Goal: Information Seeking & Learning: Get advice/opinions

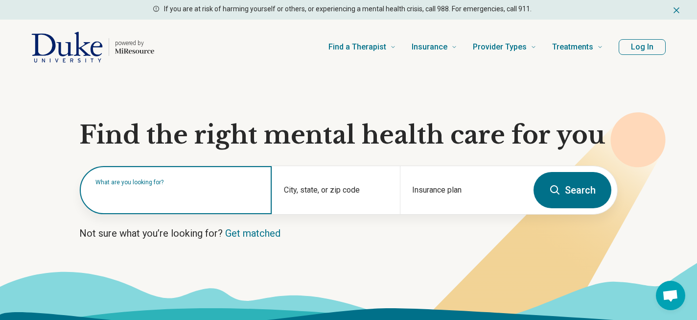
click at [137, 202] on div "What are you looking for?" at bounding box center [176, 190] width 192 height 48
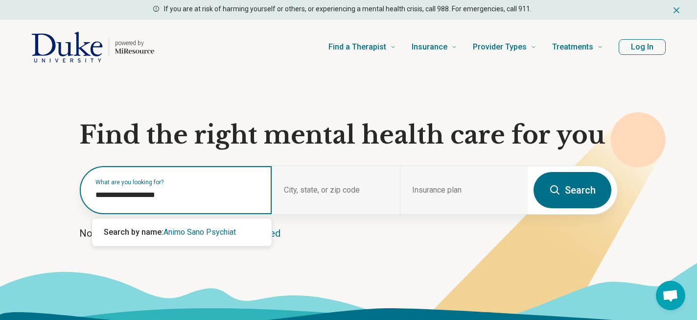
type input "**********"
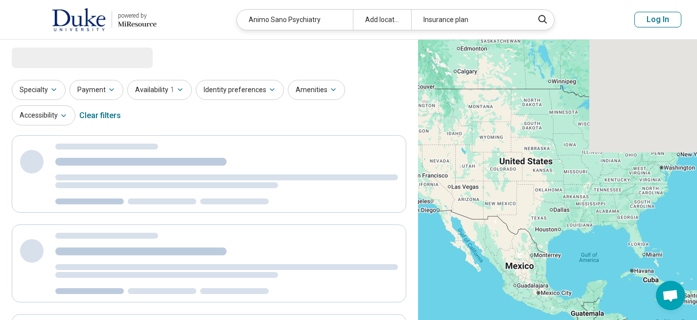
select select "***"
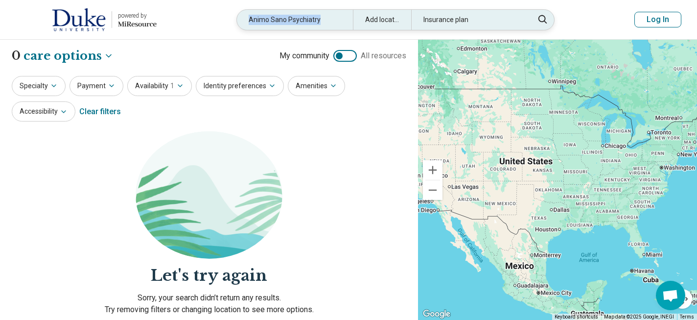
drag, startPoint x: 321, startPoint y: 19, endPoint x: 250, endPoint y: 20, distance: 71.5
click at [250, 20] on div "Animo Sano Psychiatry" at bounding box center [295, 20] width 116 height 20
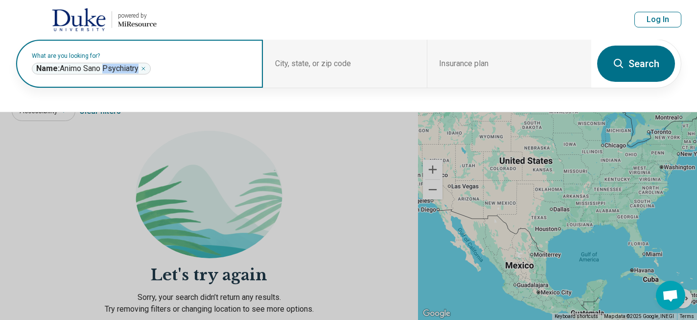
copy span "Psychiatry"
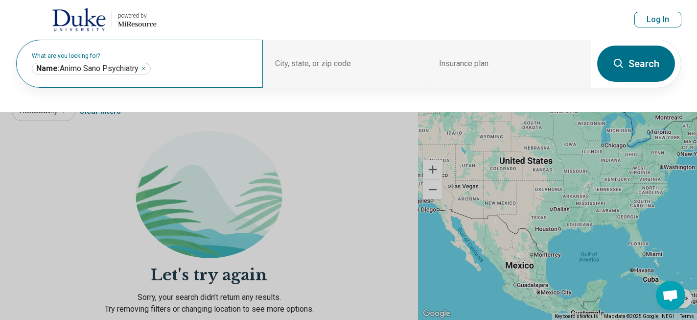
click at [201, 77] on div "**********" at bounding box center [139, 64] width 247 height 48
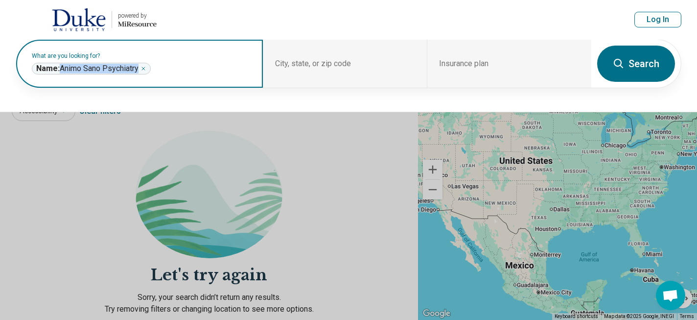
drag, startPoint x: 141, startPoint y: 67, endPoint x: 67, endPoint y: 67, distance: 74.4
click at [62, 67] on span "Name: Animo Sano Psychiatry" at bounding box center [87, 69] width 102 height 10
drag, startPoint x: 141, startPoint y: 67, endPoint x: 61, endPoint y: 67, distance: 79.8
click at [61, 67] on span "Name: Animo Sano Psychiatry" at bounding box center [87, 69] width 102 height 10
click at [145, 68] on icon "Remove" at bounding box center [143, 68] width 3 height 3
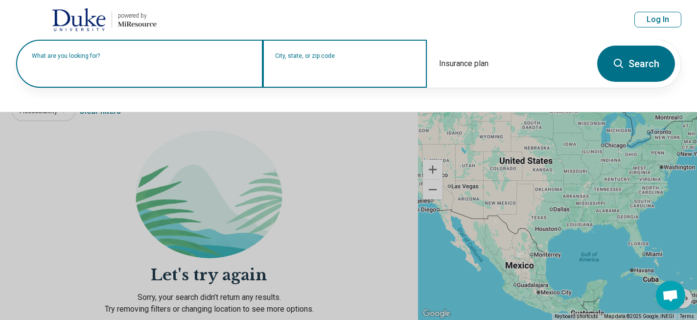
click at [325, 65] on input "City, state, or zip code" at bounding box center [345, 70] width 141 height 12
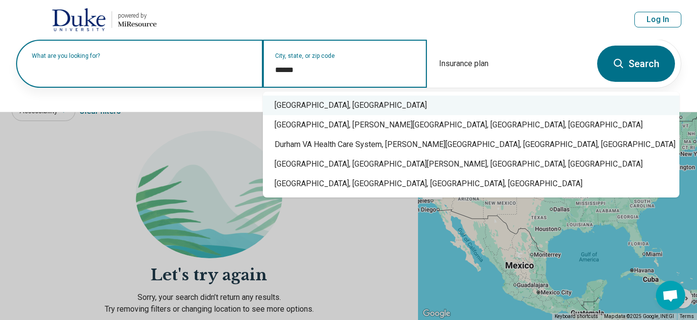
click at [319, 107] on div "Durham, NC" at bounding box center [471, 106] width 417 height 20
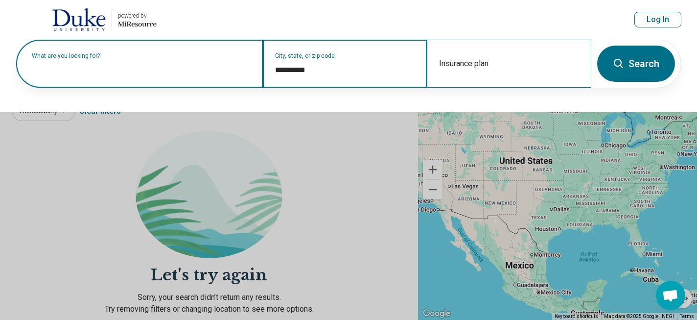
type input "**********"
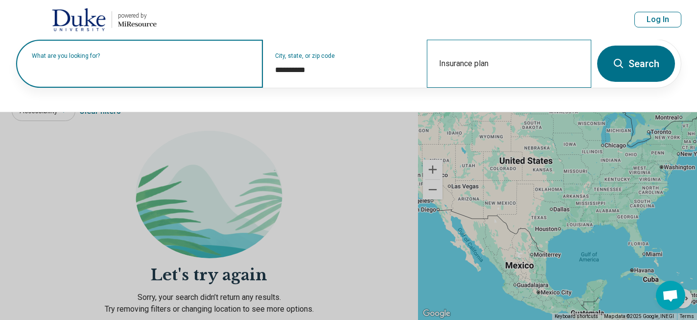
click at [482, 59] on div "Insurance plan" at bounding box center [509, 64] width 165 height 48
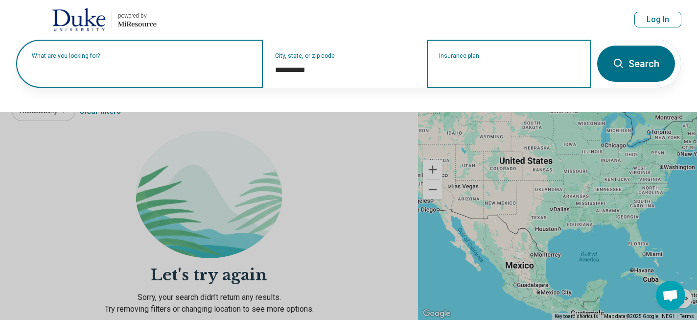
type input "*"
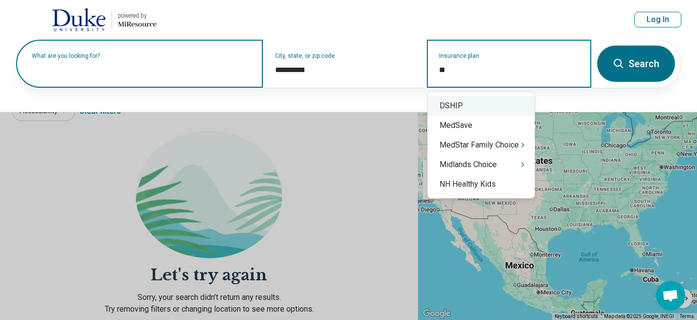
click at [471, 111] on div "DSHIP" at bounding box center [481, 106] width 107 height 20
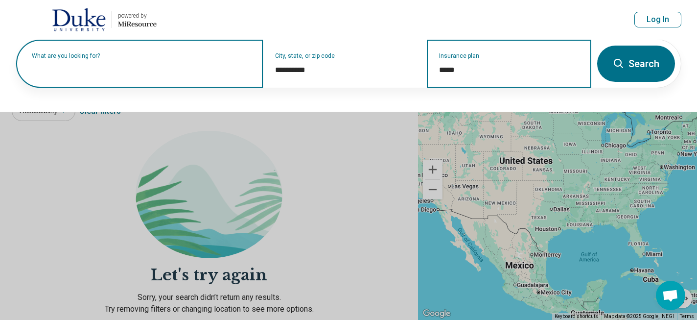
type input "*****"
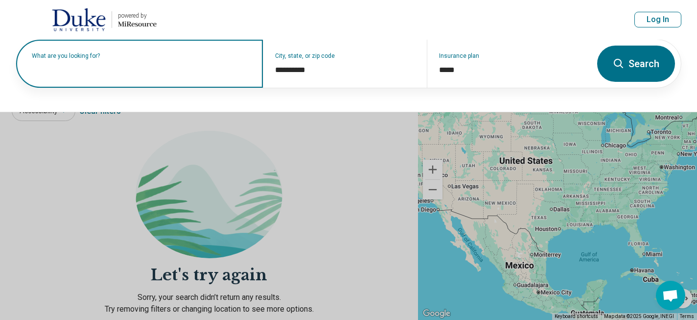
click at [650, 66] on button "Search" at bounding box center [636, 64] width 78 height 36
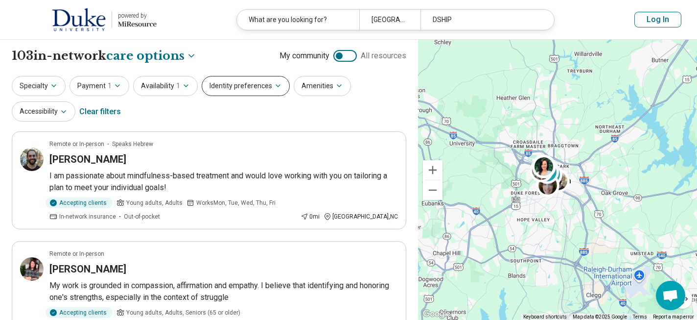
click at [274, 85] on icon "button" at bounding box center [278, 86] width 8 height 8
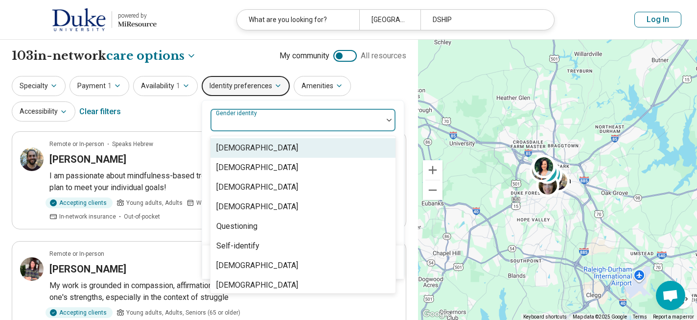
click at [387, 119] on img at bounding box center [389, 120] width 5 height 3
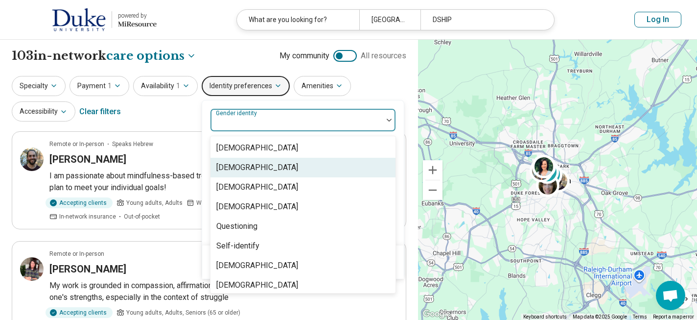
click at [288, 169] on div "[DEMOGRAPHIC_DATA]" at bounding box center [303, 168] width 185 height 20
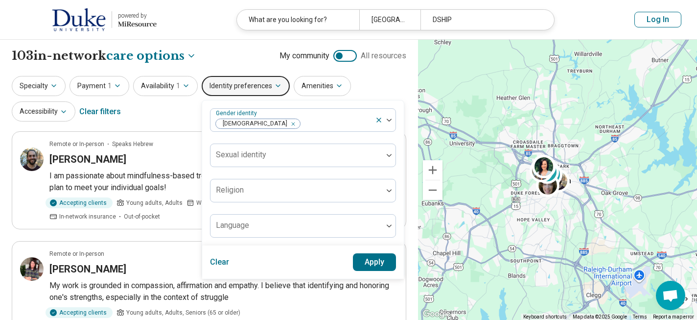
click at [274, 88] on icon "button" at bounding box center [278, 86] width 8 height 8
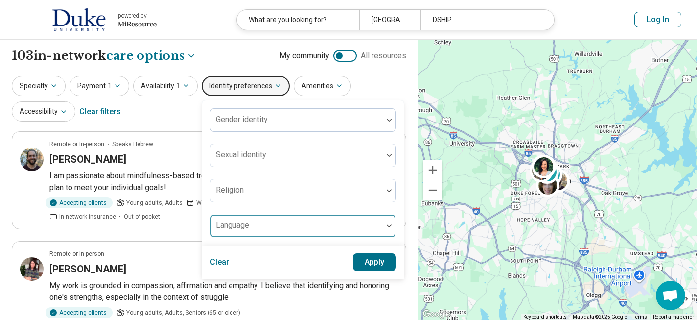
scroll to position [1, 0]
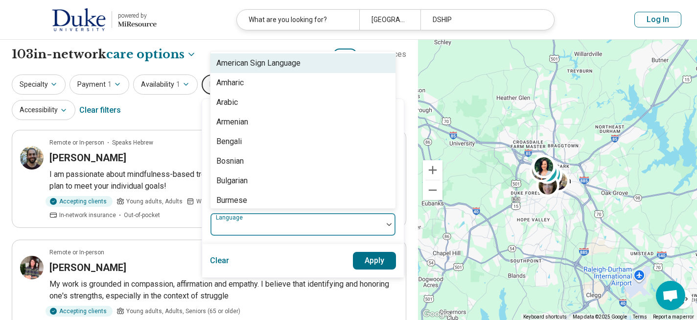
click at [383, 227] on div at bounding box center [389, 224] width 13 height 23
click at [383, 226] on div at bounding box center [389, 224] width 13 height 23
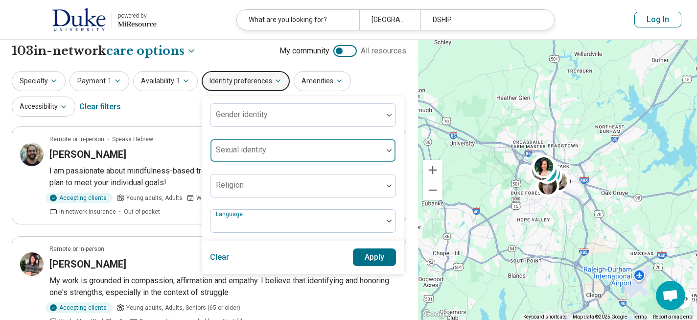
click at [388, 157] on div at bounding box center [389, 150] width 13 height 23
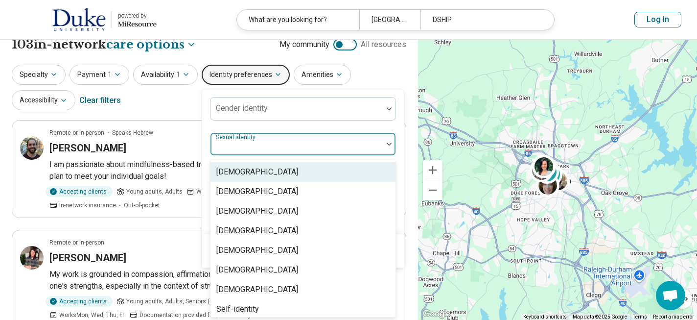
scroll to position [12, 0]
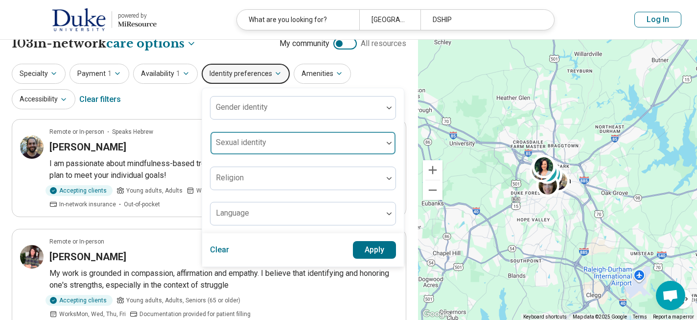
click at [388, 157] on div "Gender identity Sexual identity Religion Language" at bounding box center [303, 160] width 186 height 129
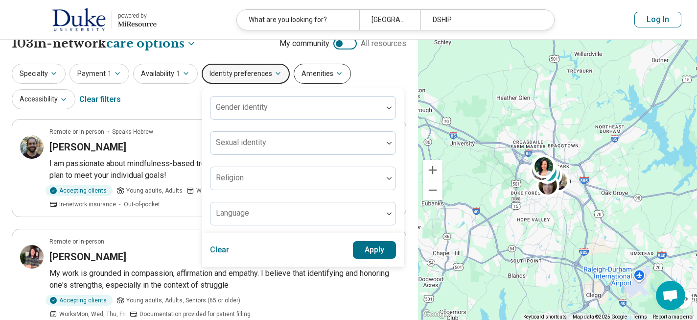
click at [335, 73] on icon "button" at bounding box center [339, 74] width 8 height 8
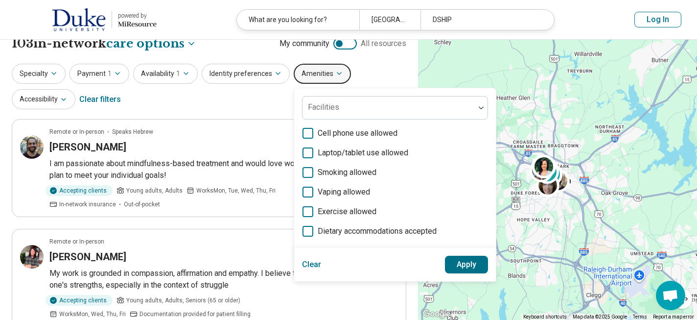
click at [335, 74] on icon "button" at bounding box center [339, 74] width 8 height 8
click at [337, 72] on button "Amenities" at bounding box center [322, 74] width 57 height 20
click at [378, 73] on div "Specialty Payment 1 Availability 1 Identity preferences Amenities Facilities Ce…" at bounding box center [209, 88] width 395 height 48
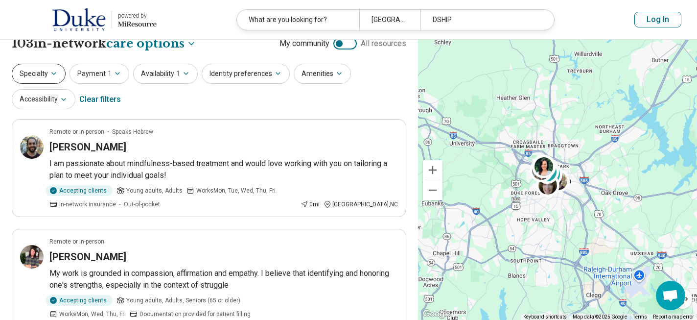
click at [58, 74] on button "Specialty" at bounding box center [39, 74] width 54 height 20
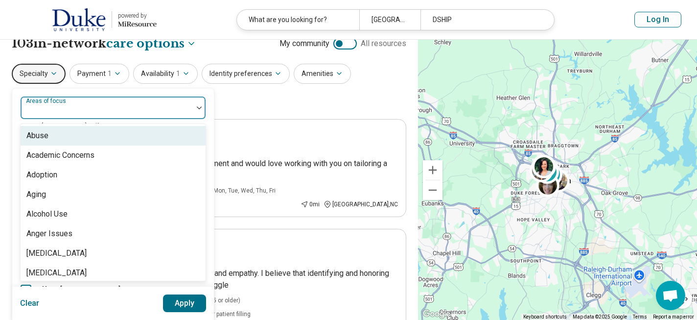
click at [199, 109] on div at bounding box center [199, 107] width 13 height 23
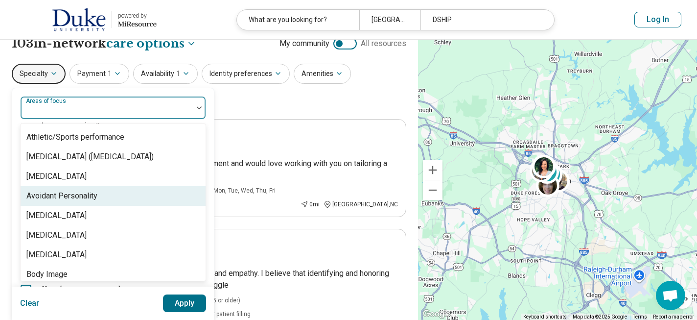
scroll to position [195, 0]
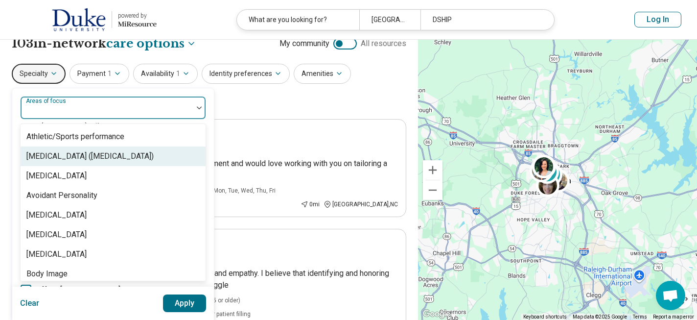
click at [141, 154] on div "[MEDICAL_DATA] ([MEDICAL_DATA])" at bounding box center [89, 156] width 127 height 12
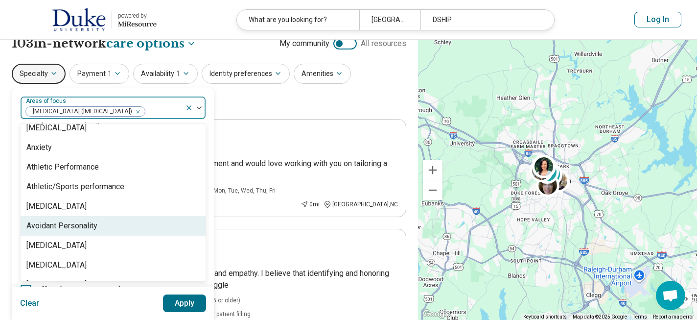
scroll to position [134, 0]
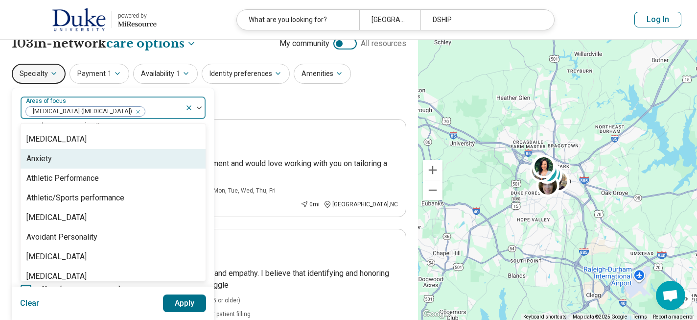
click at [128, 161] on div "Anxiety" at bounding box center [113, 159] width 185 height 20
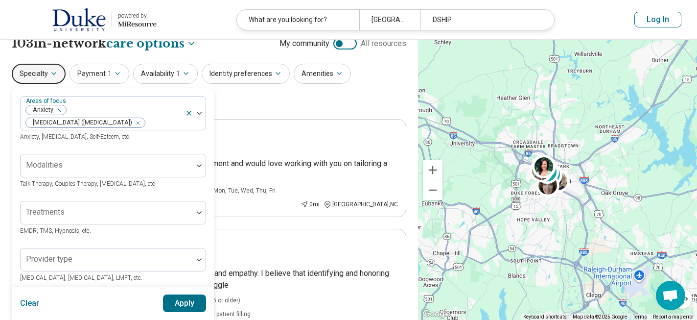
click at [285, 107] on div "Specialty Areas of focus Anxiety Attention Deficit Hyperactivity Disorder (ADHD…" at bounding box center [209, 88] width 395 height 48
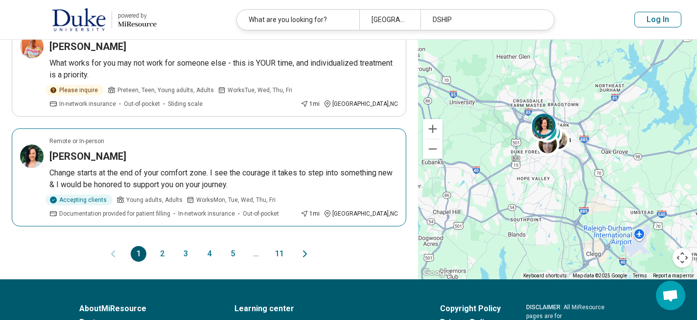
scroll to position [1005, 0]
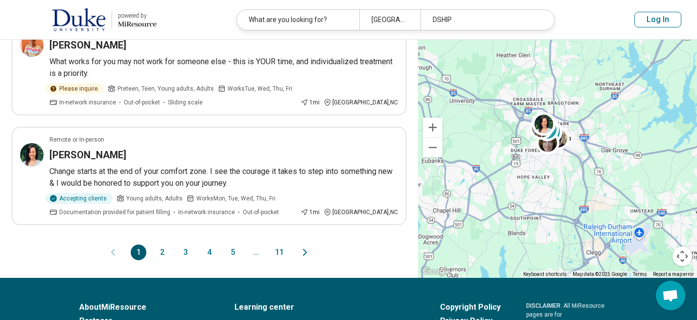
click at [305, 249] on icon "Next page" at bounding box center [305, 252] width 3 height 6
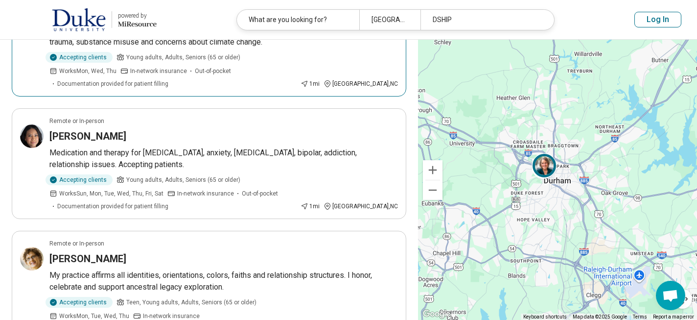
scroll to position [478, 0]
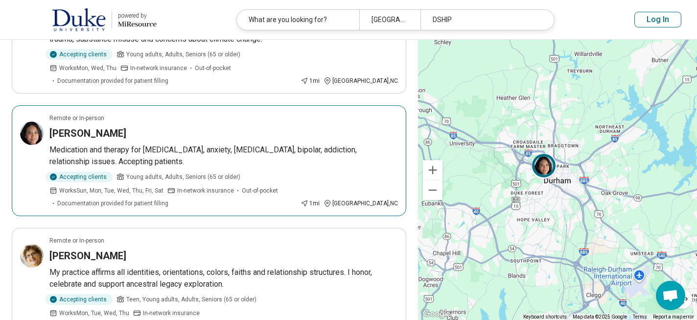
click at [144, 144] on p "Medication and therapy for ADHD, anxiety, depression, bipolar, addiction, relat…" at bounding box center [223, 156] width 349 height 24
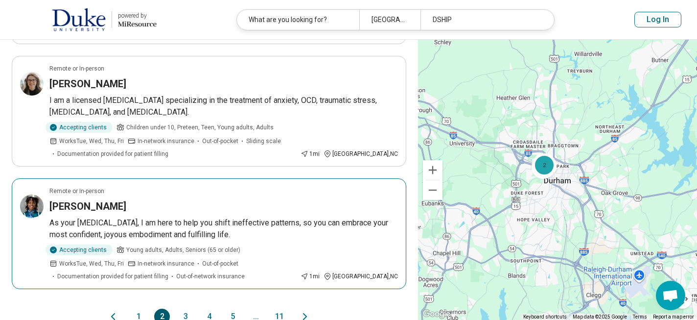
scroll to position [1009, 0]
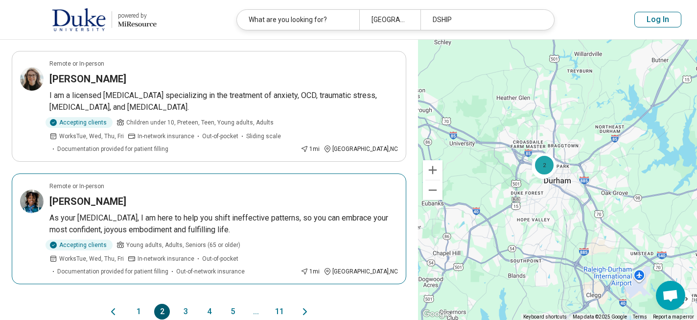
click at [82, 194] on h3 "Asia Amos" at bounding box center [87, 201] width 77 height 14
click at [66, 194] on h3 "Asia Amos" at bounding box center [87, 201] width 77 height 14
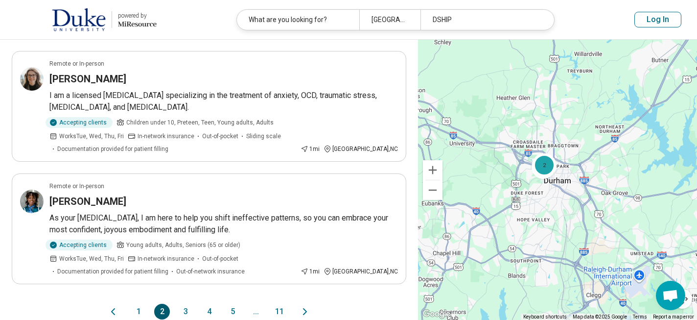
click at [304, 309] on icon "Next page" at bounding box center [305, 312] width 3 height 6
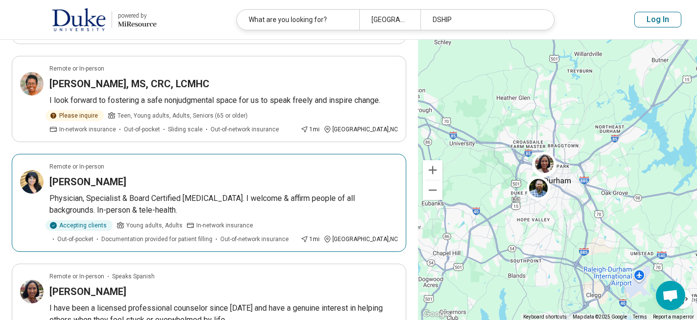
scroll to position [908, 0]
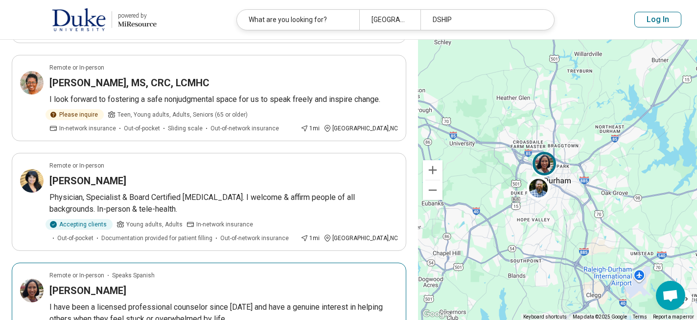
click at [104, 284] on h3 "Christina Sapien-Iezzi" at bounding box center [87, 291] width 77 height 14
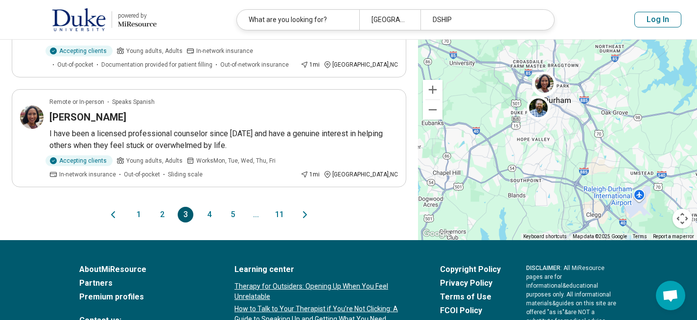
scroll to position [1083, 0]
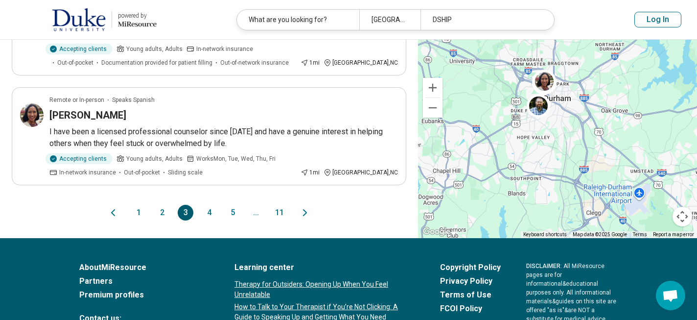
click at [305, 207] on icon "Next page" at bounding box center [305, 213] width 12 height 12
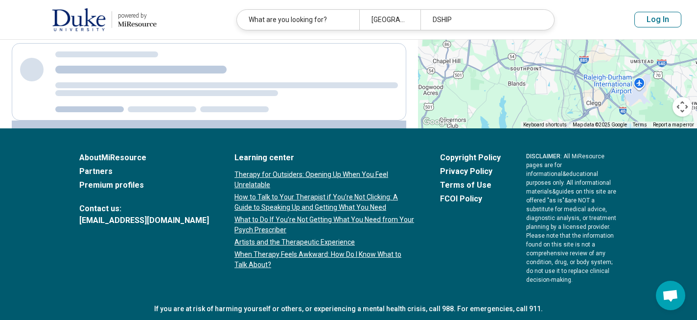
scroll to position [0, 0]
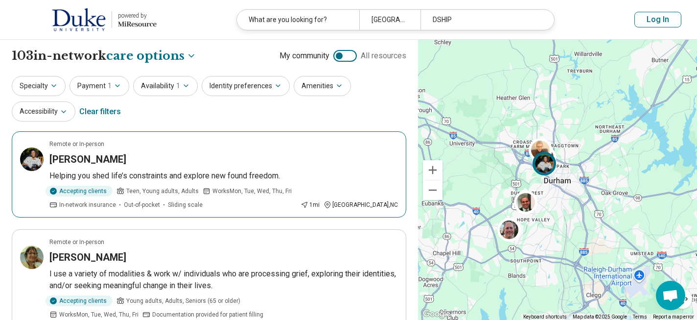
click at [72, 159] on h3 "Aja Johnson" at bounding box center [87, 159] width 77 height 14
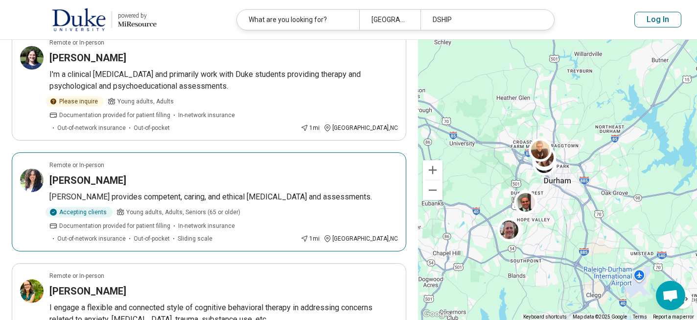
scroll to position [452, 0]
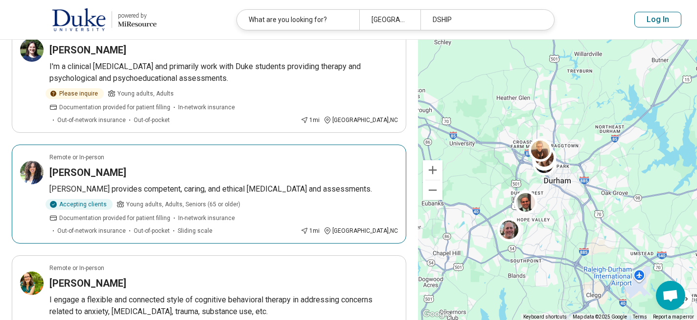
click at [108, 166] on h3 "Ashly Gaskin-Wasson" at bounding box center [87, 173] width 77 height 14
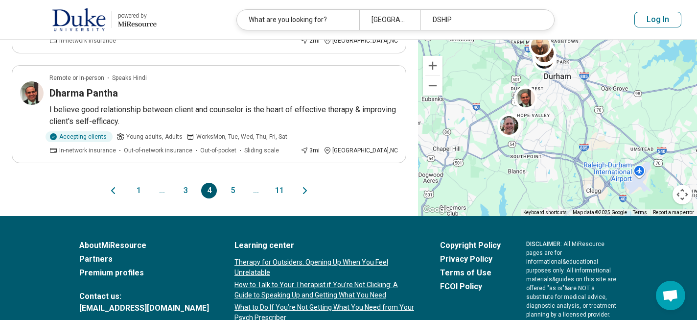
scroll to position [1109, 0]
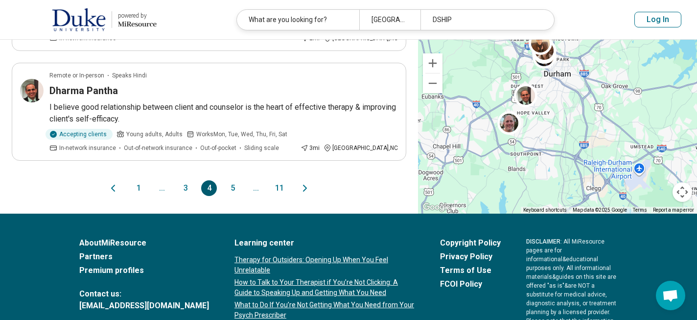
click at [307, 185] on icon "Next page" at bounding box center [305, 188] width 3 height 6
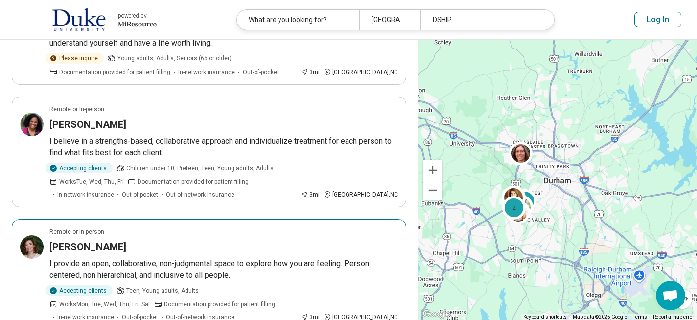
scroll to position [145, 0]
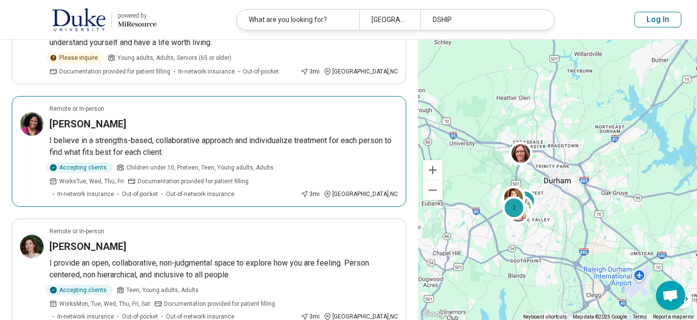
click at [80, 124] on h3 "Elisa Ford" at bounding box center [87, 124] width 77 height 14
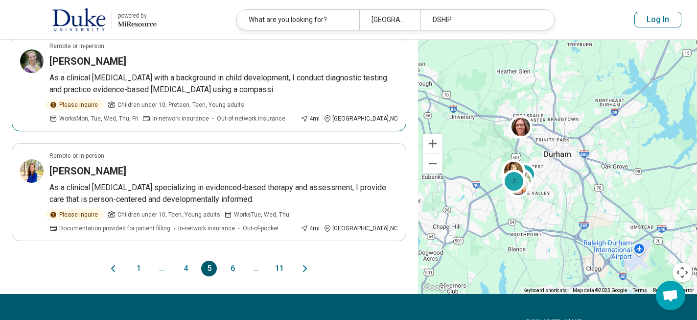
scroll to position [1041, 0]
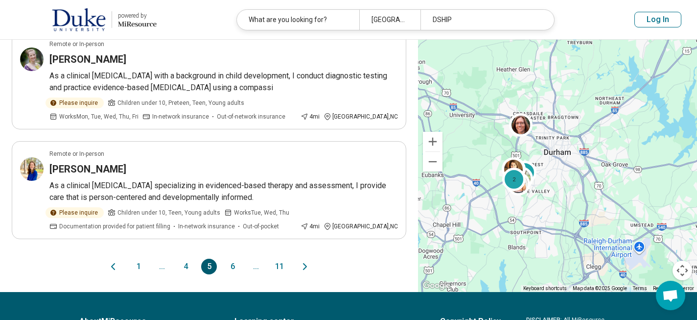
click at [304, 261] on icon "Next page" at bounding box center [305, 267] width 12 height 12
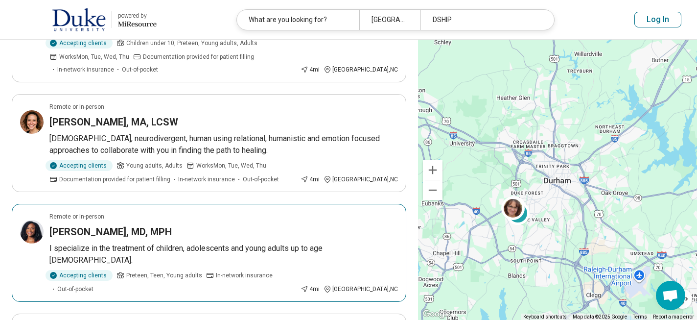
scroll to position [861, 0]
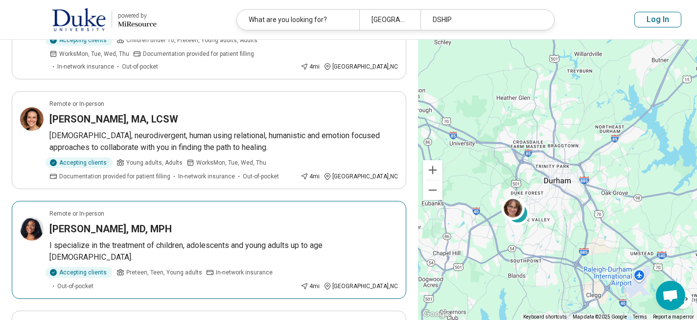
click at [82, 222] on h3 "Erikka Taylor, MD, MPH" at bounding box center [110, 229] width 122 height 14
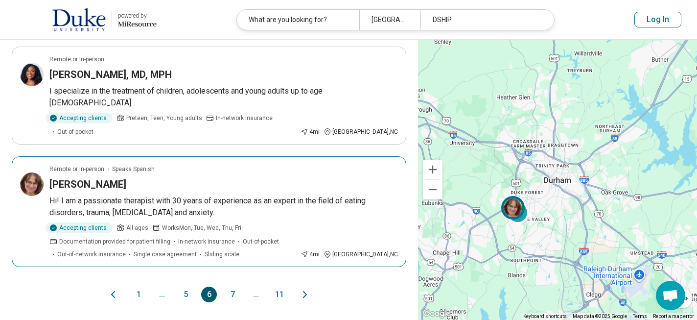
scroll to position [1017, 0]
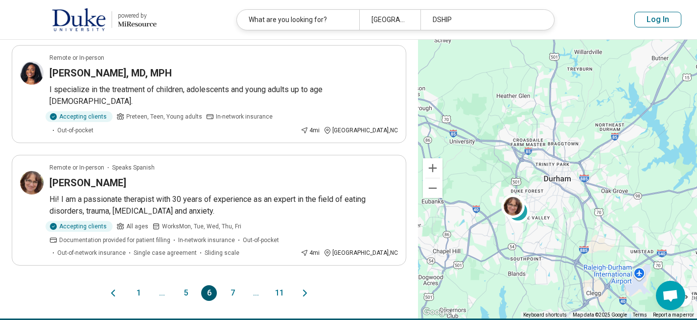
click at [306, 290] on icon "Next page" at bounding box center [305, 293] width 3 height 6
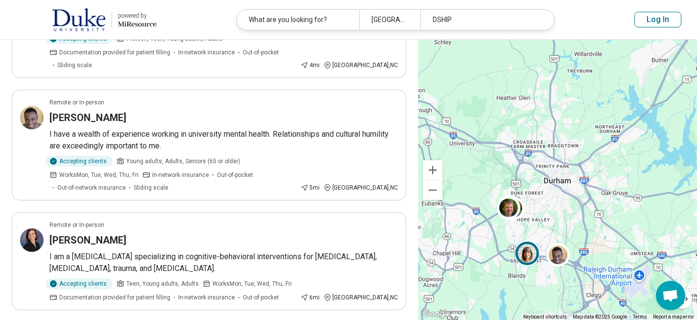
scroll to position [628, 0]
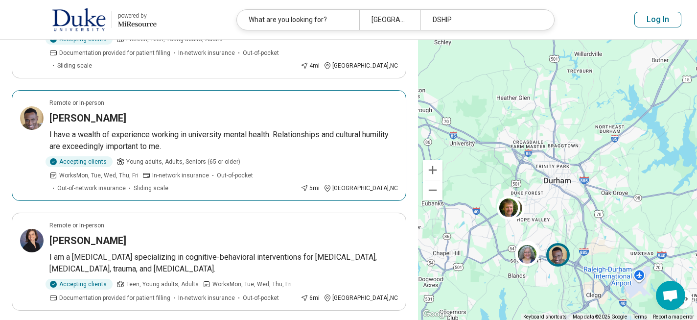
click at [107, 111] on h3 "Marvice Marcus" at bounding box center [87, 118] width 77 height 14
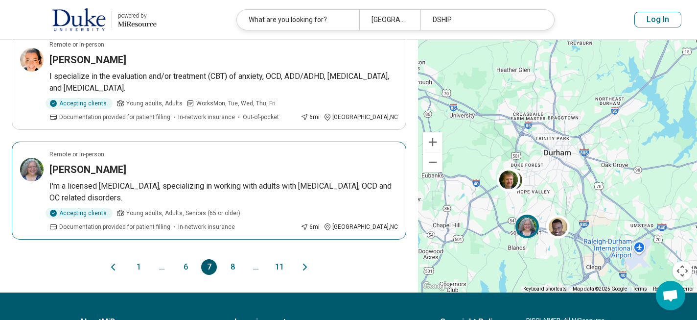
scroll to position [1042, 0]
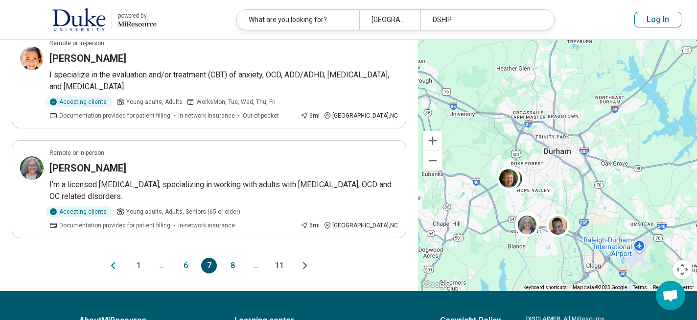
click at [306, 263] on icon "Next page" at bounding box center [305, 266] width 3 height 6
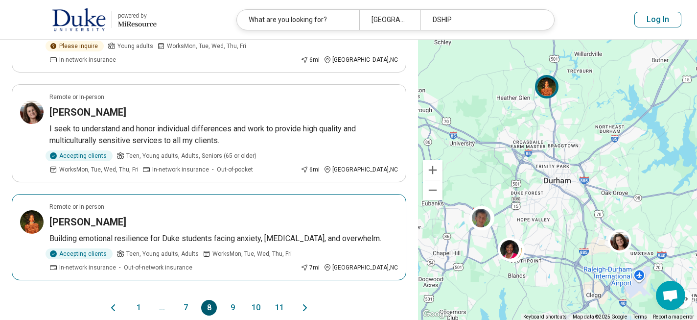
scroll to position [954, 0]
click at [146, 232] on p "Building emotional resilience for Duke students facing anxiety, depression, and…" at bounding box center [223, 238] width 349 height 12
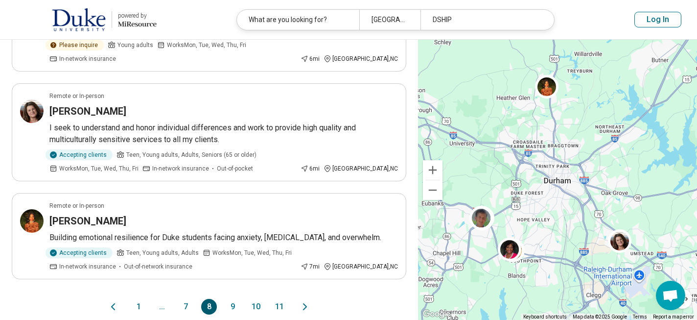
click at [305, 301] on icon "Next page" at bounding box center [305, 307] width 12 height 12
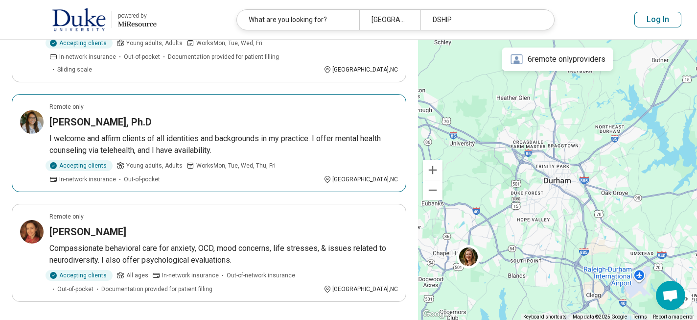
scroll to position [934, 0]
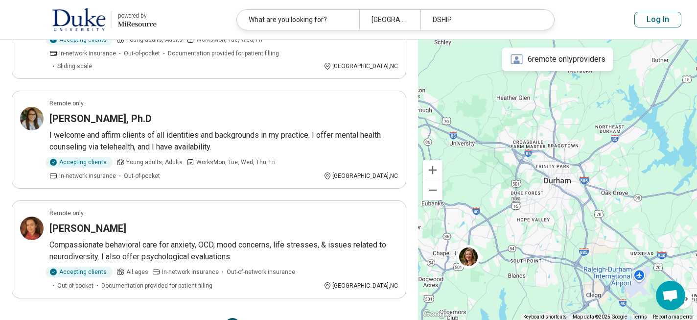
click at [304, 319] on icon "Next page" at bounding box center [305, 326] width 12 height 12
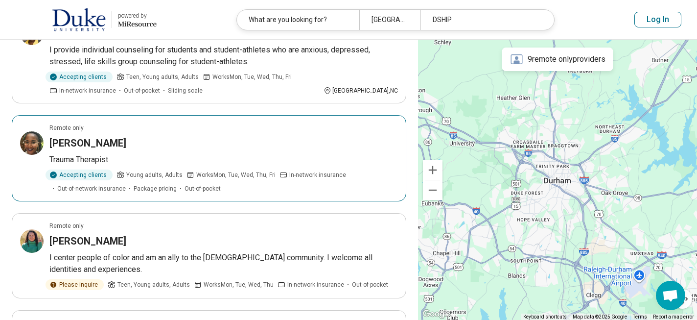
scroll to position [225, 0]
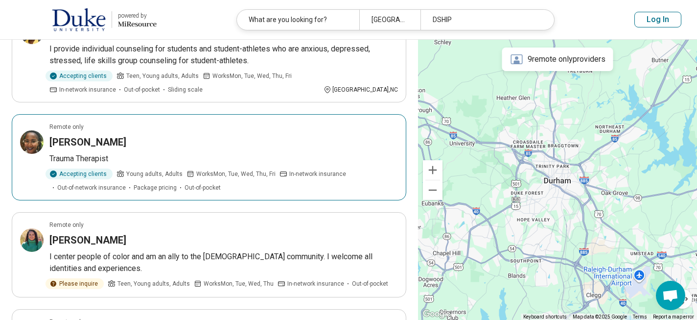
click at [91, 141] on h3 "Tiffany Ashe" at bounding box center [87, 142] width 77 height 14
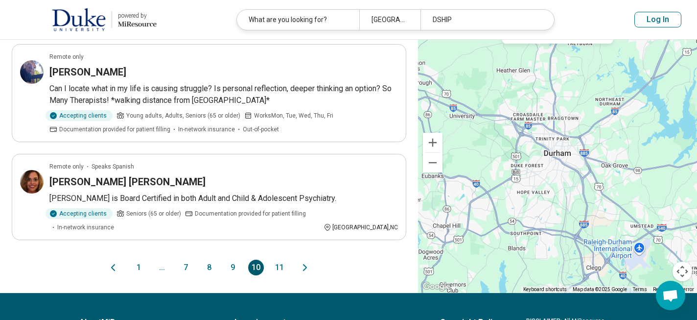
scroll to position [963, 0]
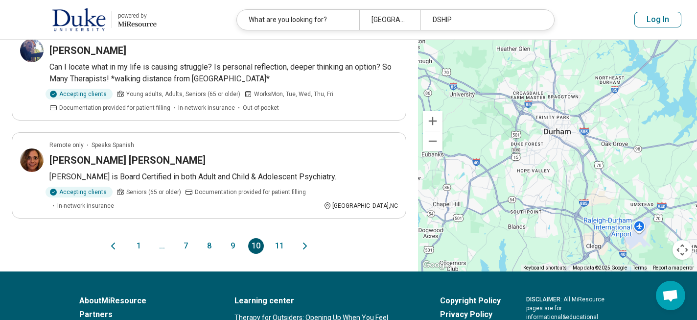
click at [307, 244] on icon "Next page" at bounding box center [305, 246] width 12 height 12
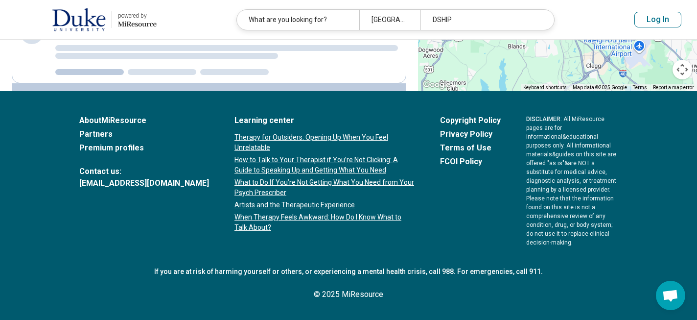
scroll to position [0, 0]
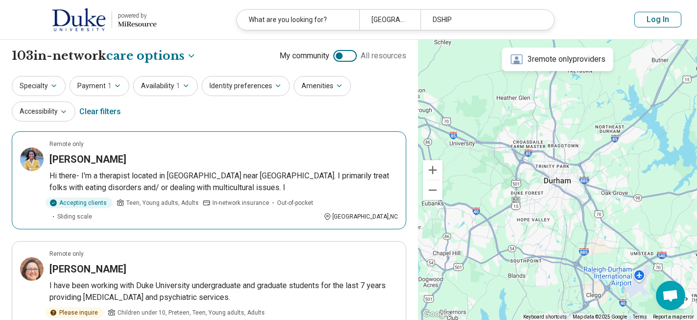
click at [88, 155] on h3 "Cherrelle Davis" at bounding box center [87, 159] width 77 height 14
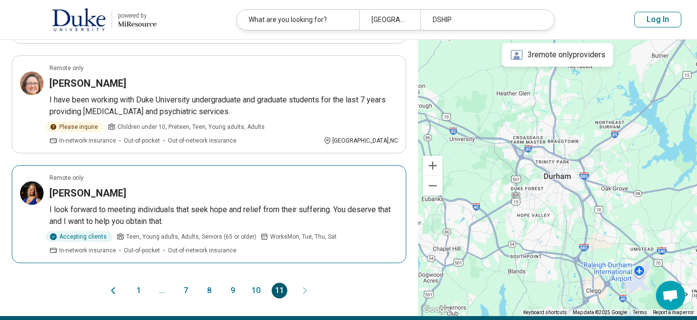
scroll to position [189, 0]
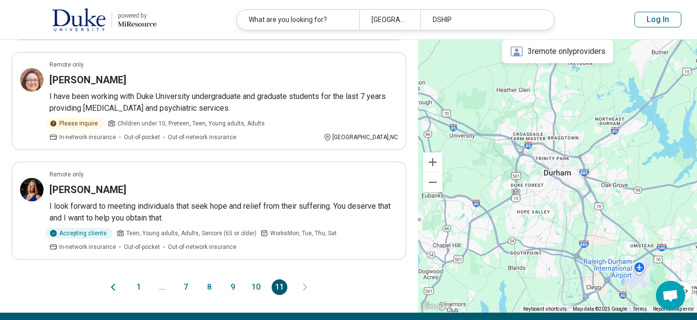
click at [139, 279] on button "1" at bounding box center [139, 287] width 16 height 16
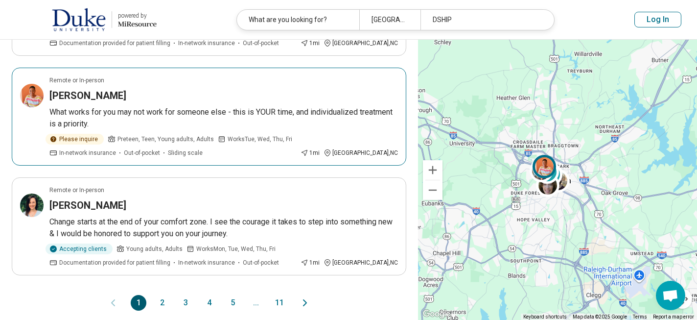
scroll to position [958, 0]
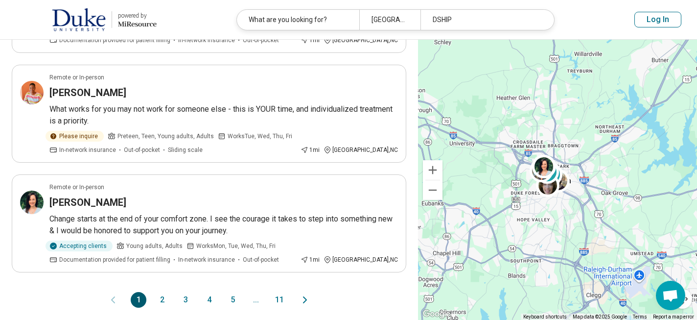
click at [307, 294] on icon "Next page" at bounding box center [305, 300] width 12 height 12
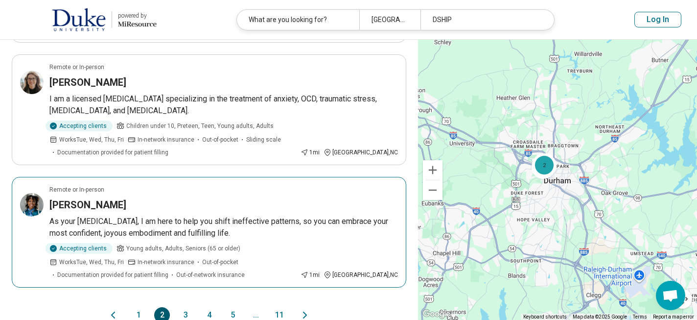
scroll to position [1006, 0]
click at [76, 197] on h3 "Asia Amos" at bounding box center [87, 204] width 77 height 14
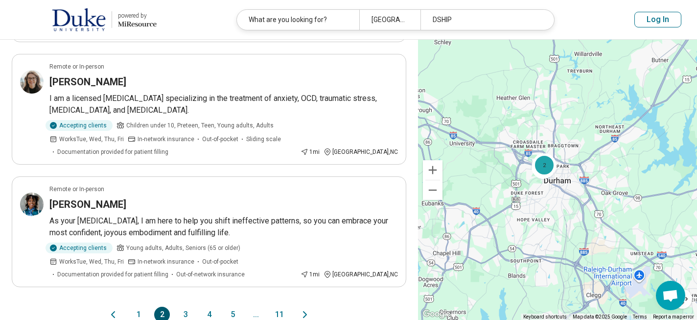
click at [304, 311] on icon "Next page" at bounding box center [305, 314] width 3 height 6
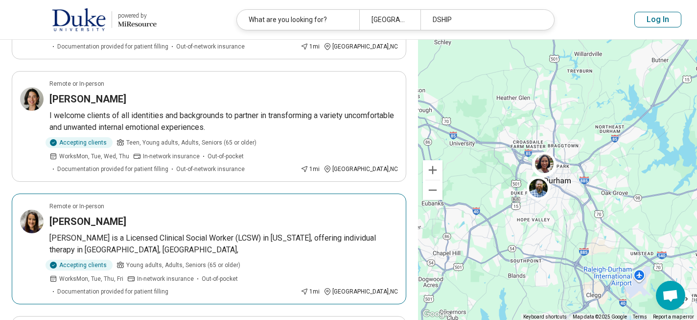
scroll to position [186, 0]
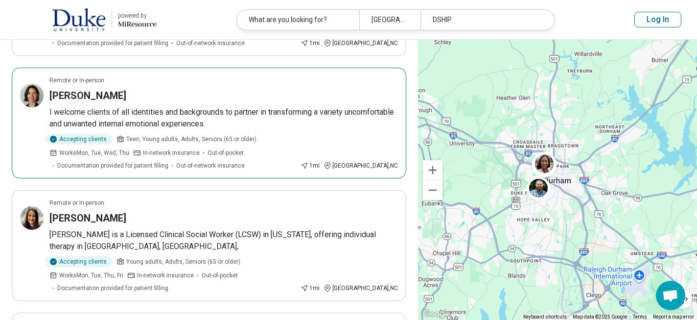
click at [85, 95] on h3 "Claire Dennis" at bounding box center [87, 96] width 77 height 14
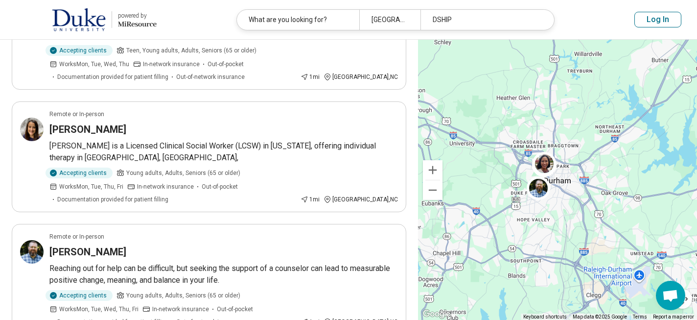
scroll to position [276, 0]
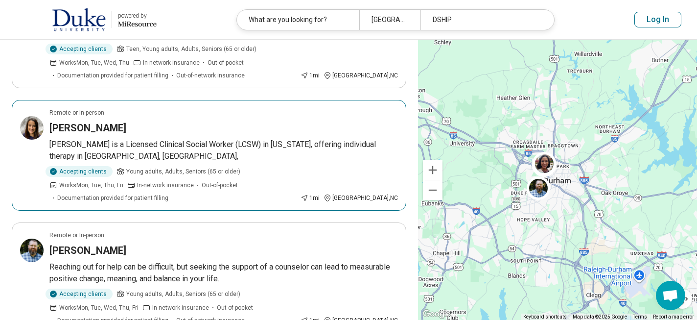
click at [95, 126] on h3 "Lisa Stevens" at bounding box center [87, 128] width 77 height 14
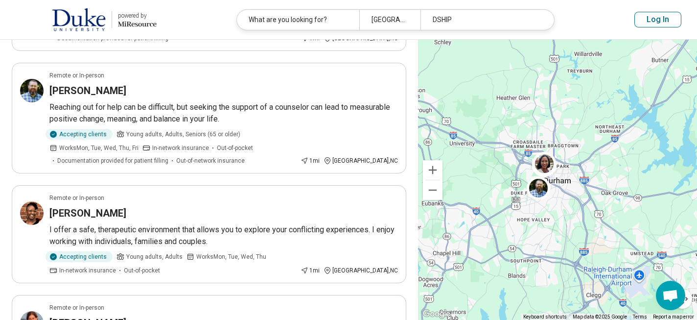
scroll to position [437, 0]
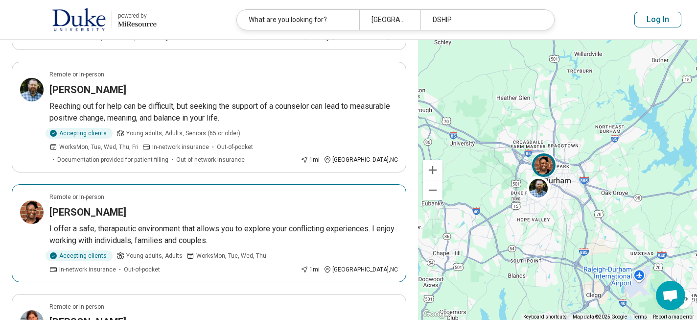
click at [93, 205] on h3 "Shani Foy Watson" at bounding box center [87, 212] width 77 height 14
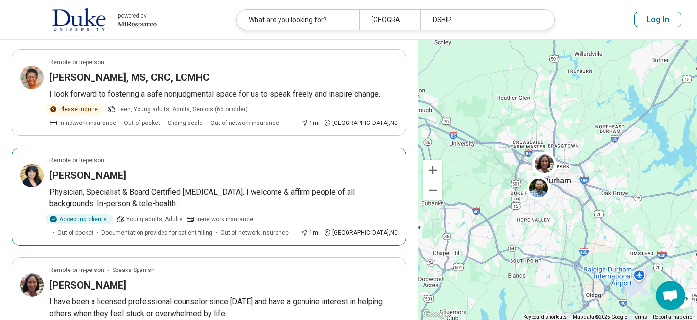
scroll to position [914, 0]
click at [121, 168] on h3 "[PERSON_NAME]" at bounding box center [87, 175] width 77 height 14
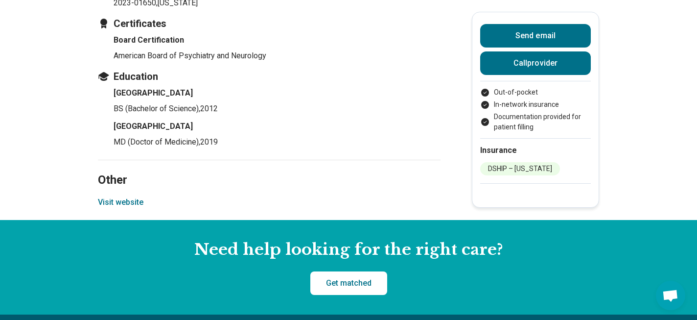
scroll to position [1259, 0]
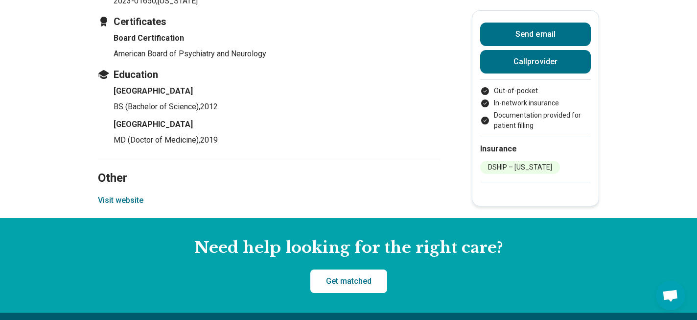
click at [128, 206] on button "Visit website" at bounding box center [121, 200] width 46 height 12
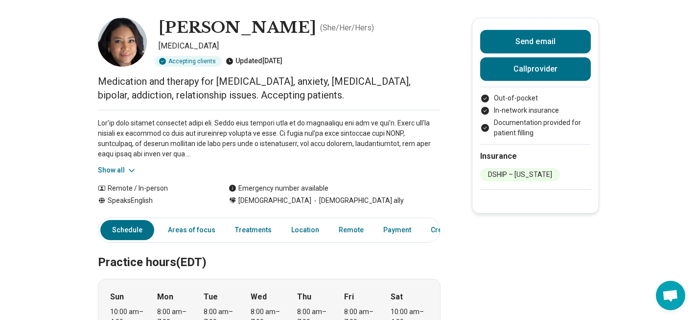
scroll to position [0, 0]
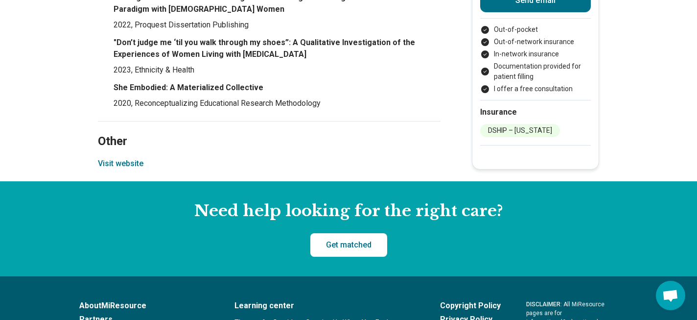
scroll to position [1333, 0]
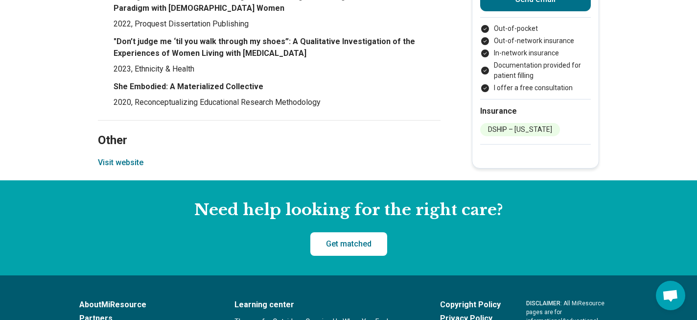
click at [129, 157] on button "Visit website" at bounding box center [121, 163] width 46 height 12
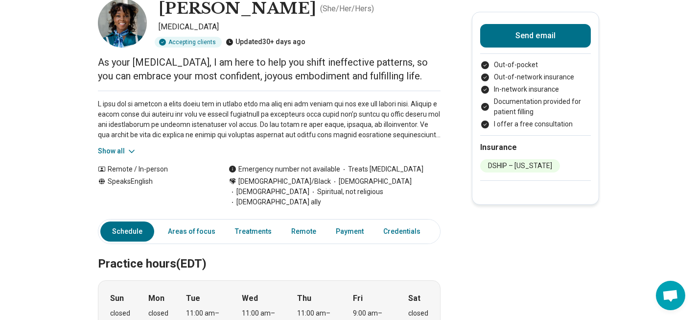
scroll to position [0, 0]
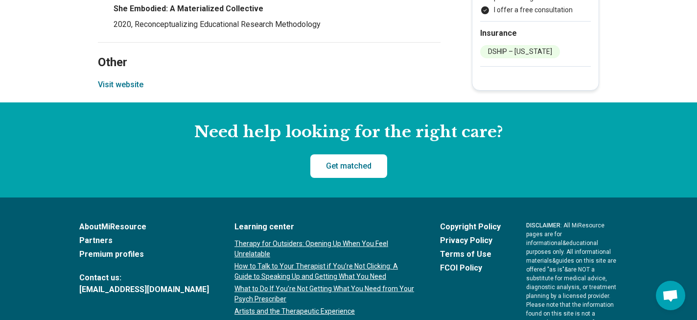
scroll to position [1414, 0]
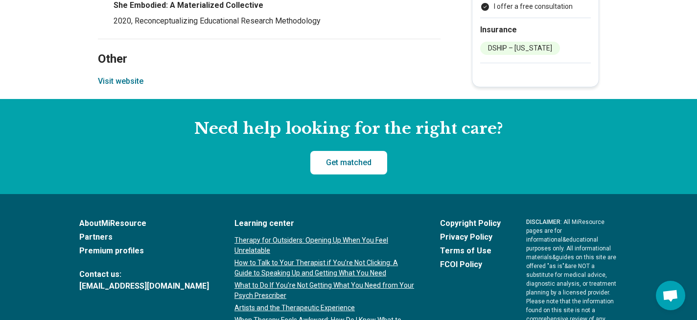
click at [119, 75] on button "Visit website" at bounding box center [121, 81] width 46 height 12
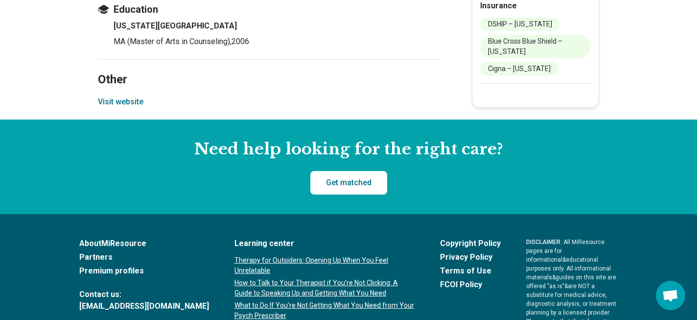
scroll to position [1141, 0]
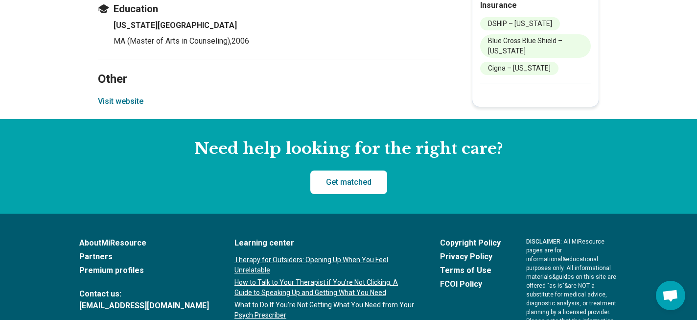
click at [132, 102] on button "Visit website" at bounding box center [121, 102] width 46 height 12
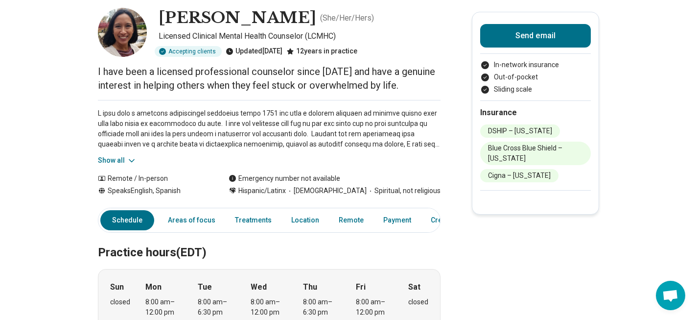
scroll to position [0, 0]
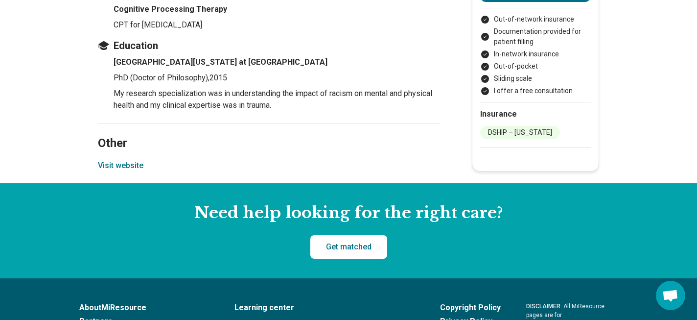
scroll to position [1229, 0]
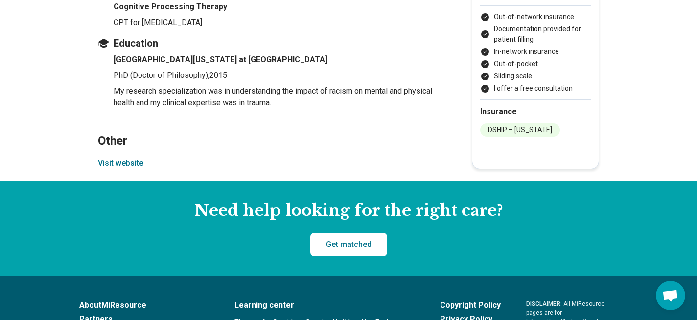
click at [125, 165] on button "Visit website" at bounding box center [121, 163] width 46 height 12
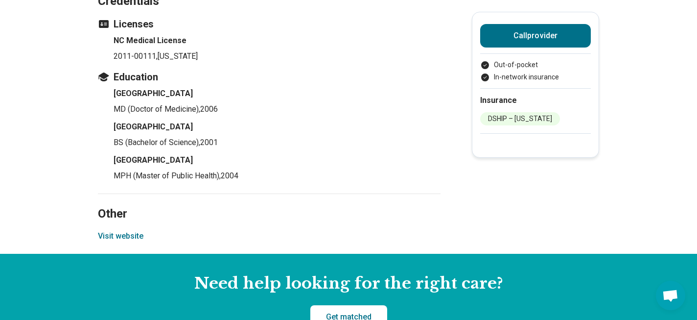
scroll to position [975, 0]
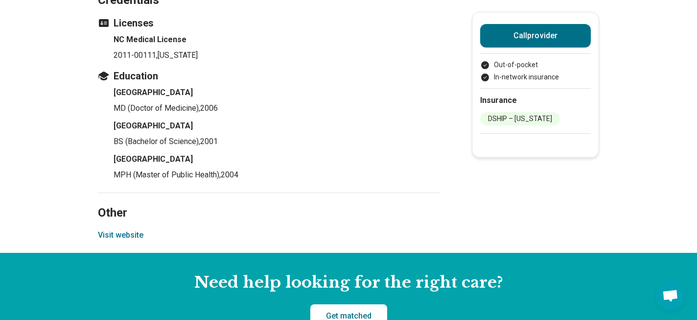
click at [109, 229] on button "Visit website" at bounding box center [121, 235] width 46 height 12
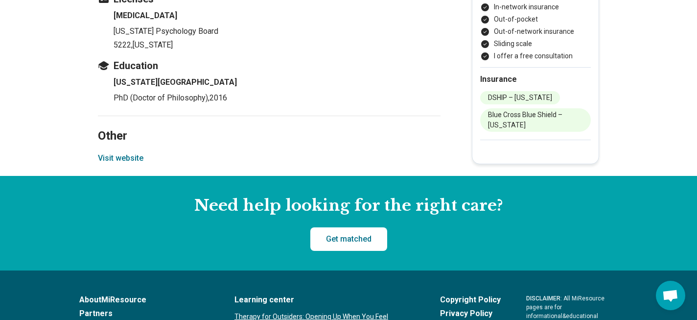
scroll to position [1272, 0]
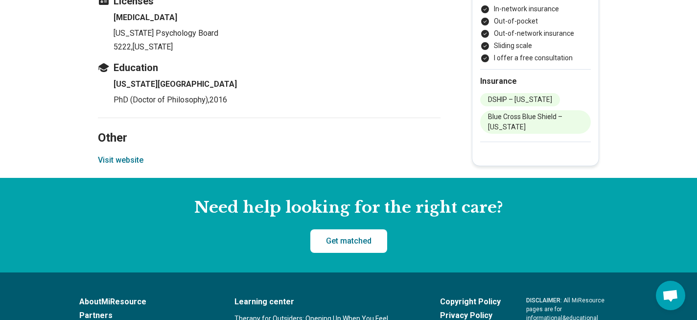
click at [126, 154] on button "Visit website" at bounding box center [121, 160] width 46 height 12
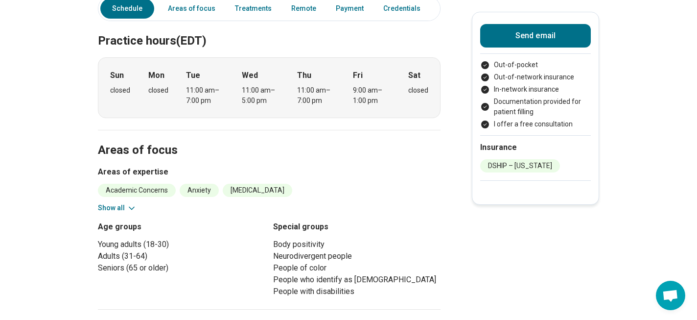
scroll to position [282, 0]
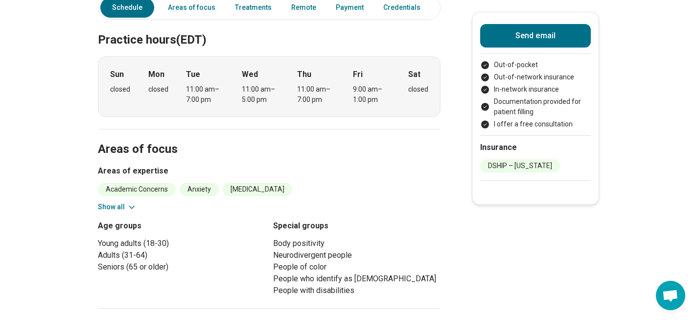
click at [129, 206] on icon at bounding box center [131, 207] width 5 height 2
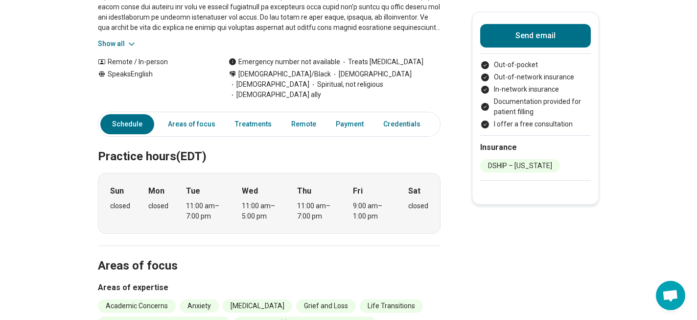
scroll to position [0, 0]
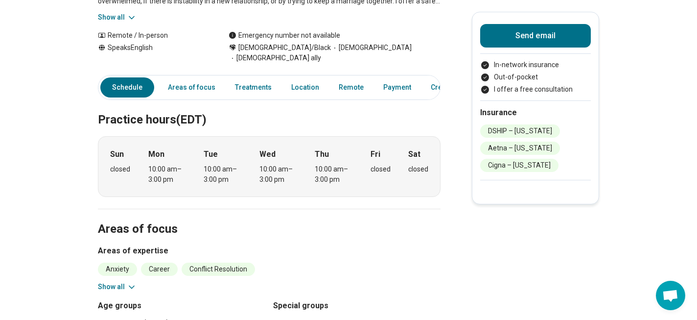
scroll to position [192, 0]
click at [131, 282] on icon at bounding box center [132, 287] width 10 height 10
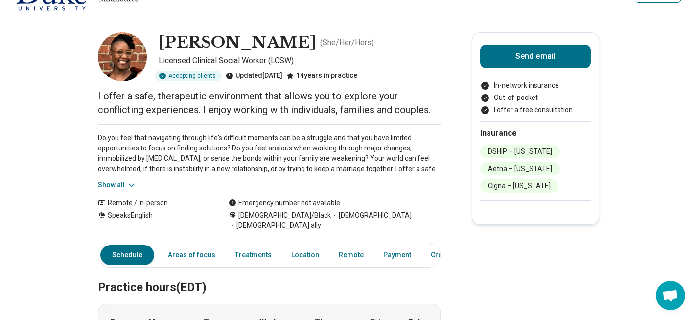
scroll to position [0, 0]
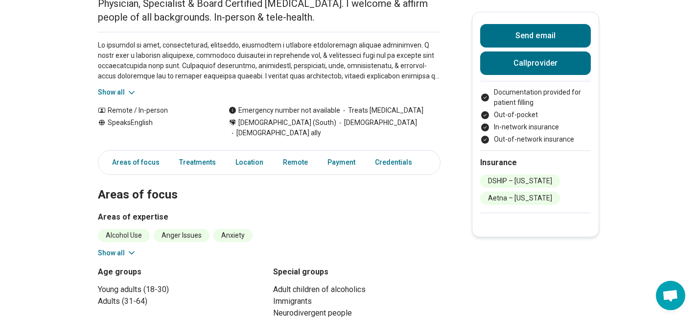
scroll to position [118, 0]
click at [130, 251] on icon at bounding box center [131, 252] width 5 height 2
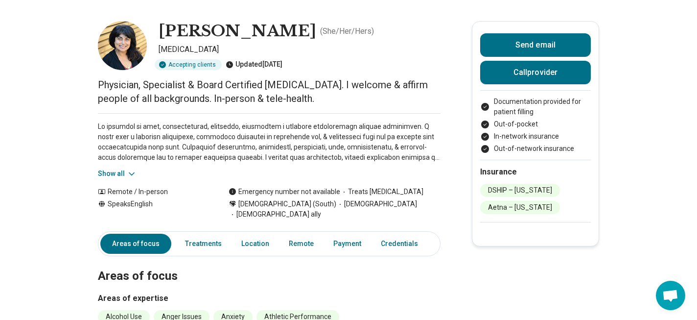
scroll to position [0, 0]
